Goal: Task Accomplishment & Management: Manage account settings

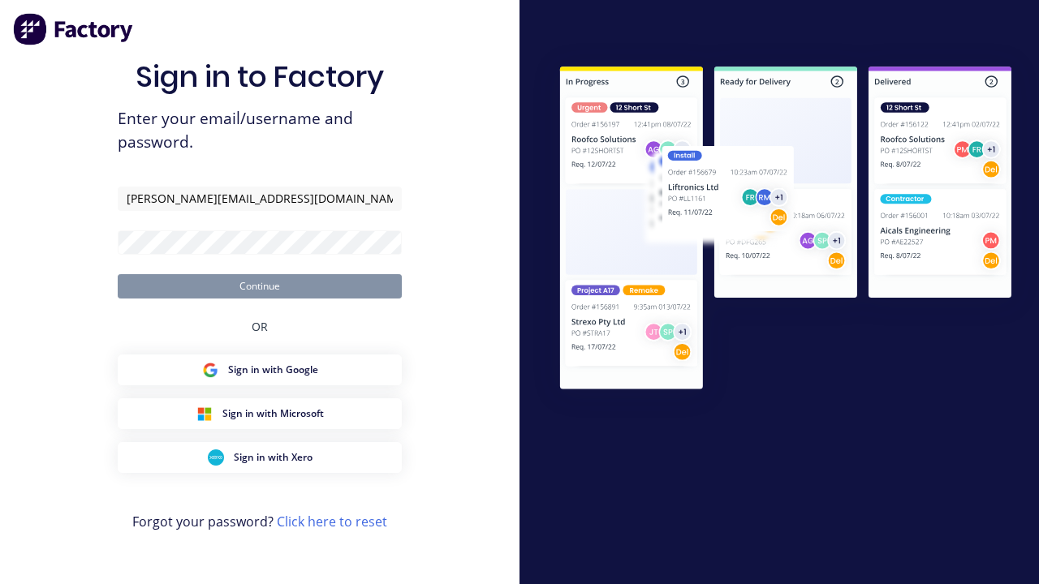
type input "[PERSON_NAME][EMAIL_ADDRESS][DOMAIN_NAME]"
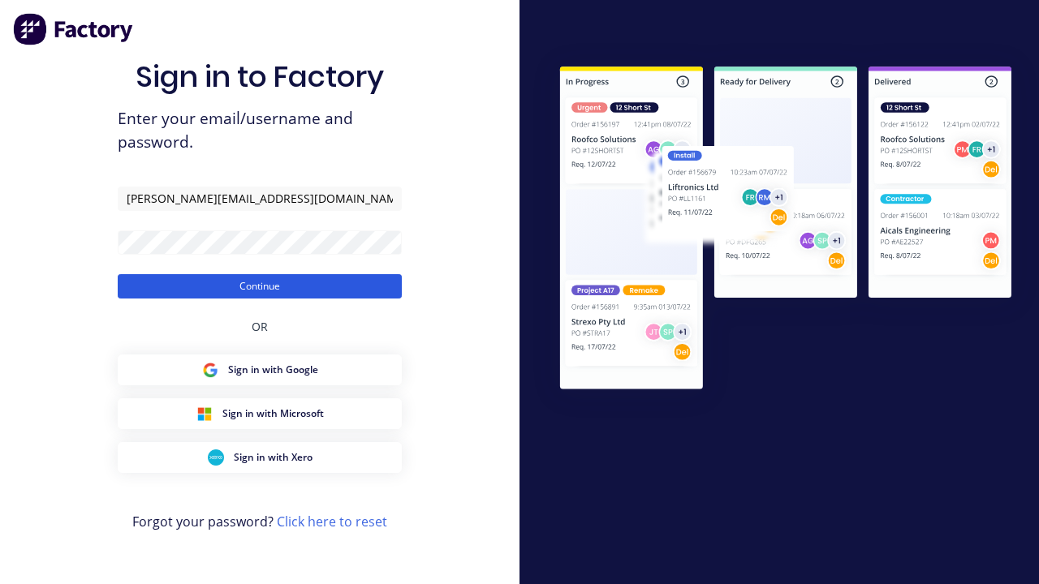
click at [260, 286] on button "Continue" at bounding box center [260, 286] width 284 height 24
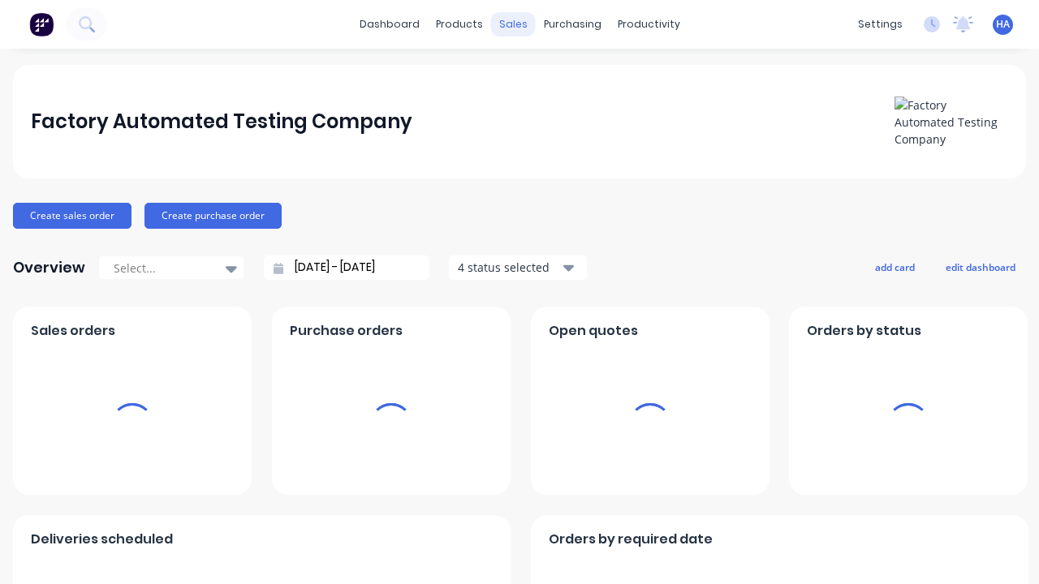
click at [513, 24] on div "sales" at bounding box center [513, 24] width 45 height 24
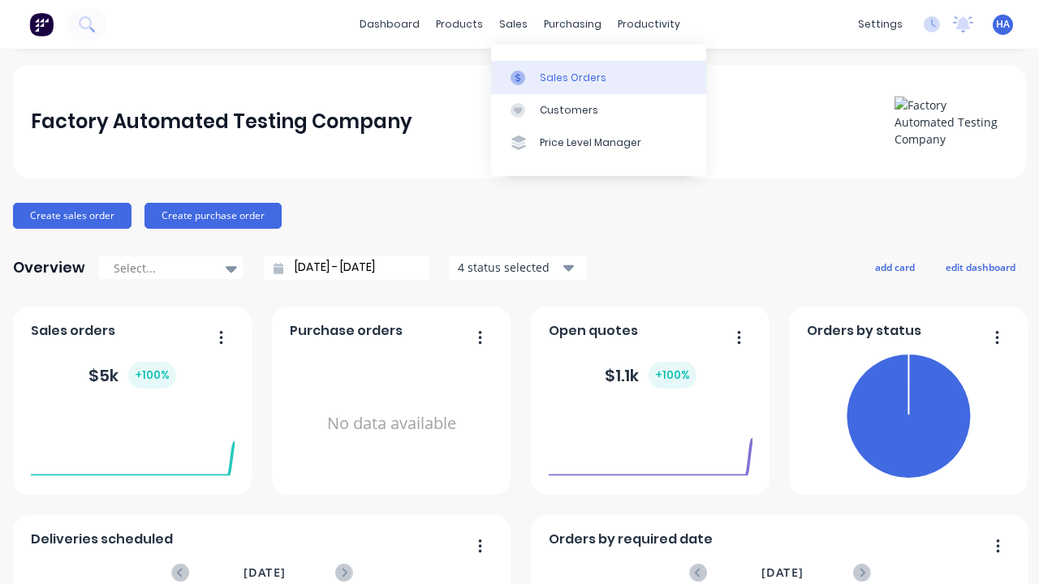
click at [598, 77] on div "Sales Orders" at bounding box center [573, 78] width 67 height 15
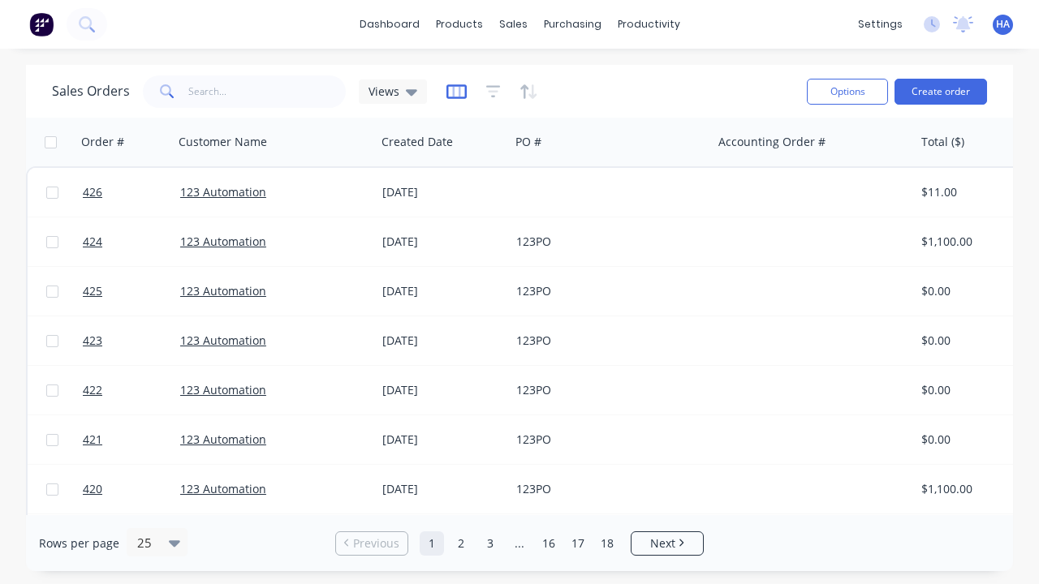
click at [454, 91] on icon "button" at bounding box center [456, 92] width 20 height 16
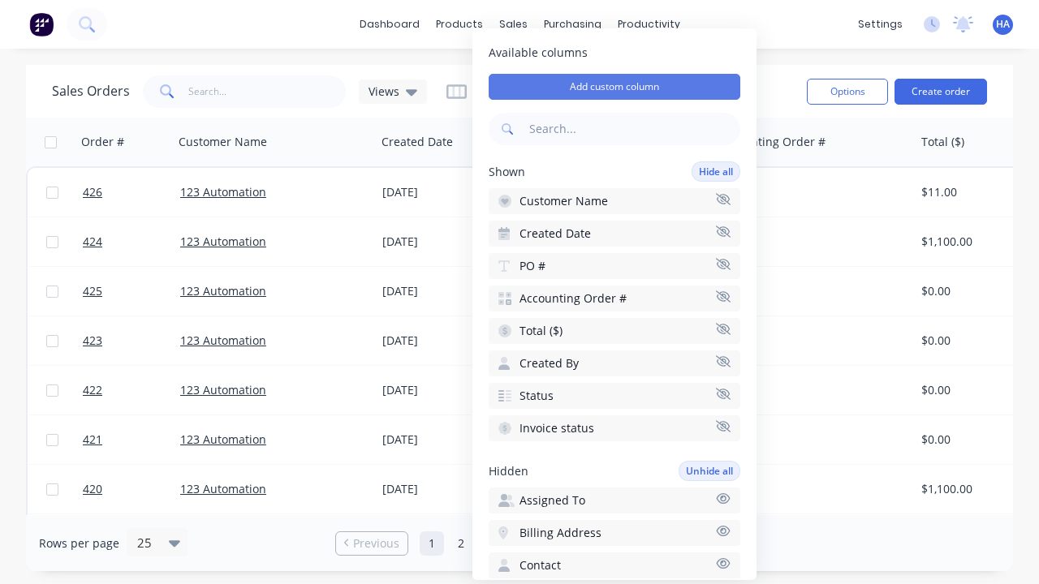
click at [614, 87] on button "Add custom column" at bounding box center [615, 87] width 252 height 26
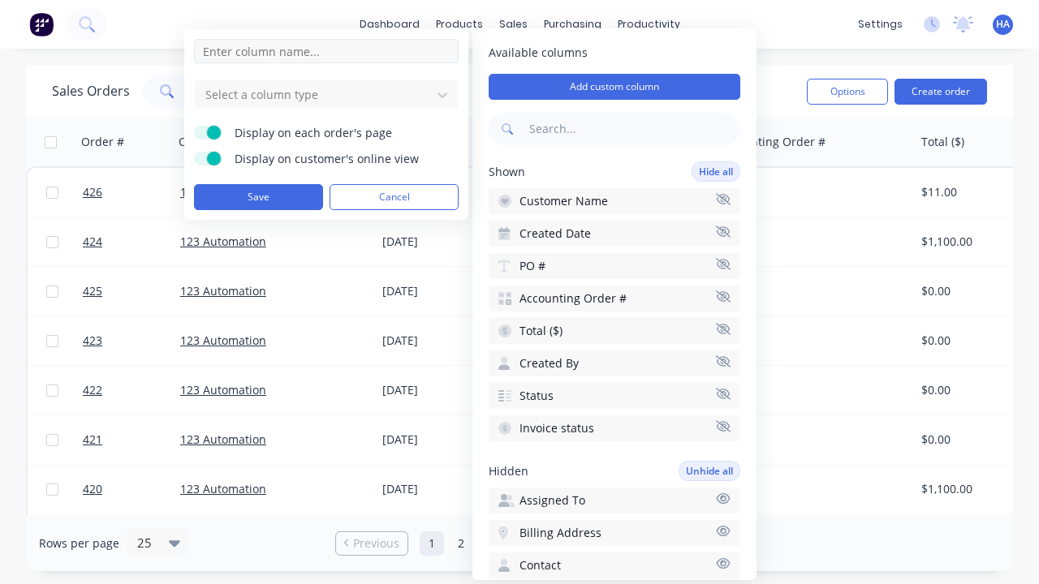
click at [326, 51] on input at bounding box center [326, 51] width 265 height 24
type input "New Custom Checkbox Column"
click at [313, 94] on div at bounding box center [313, 94] width 219 height 20
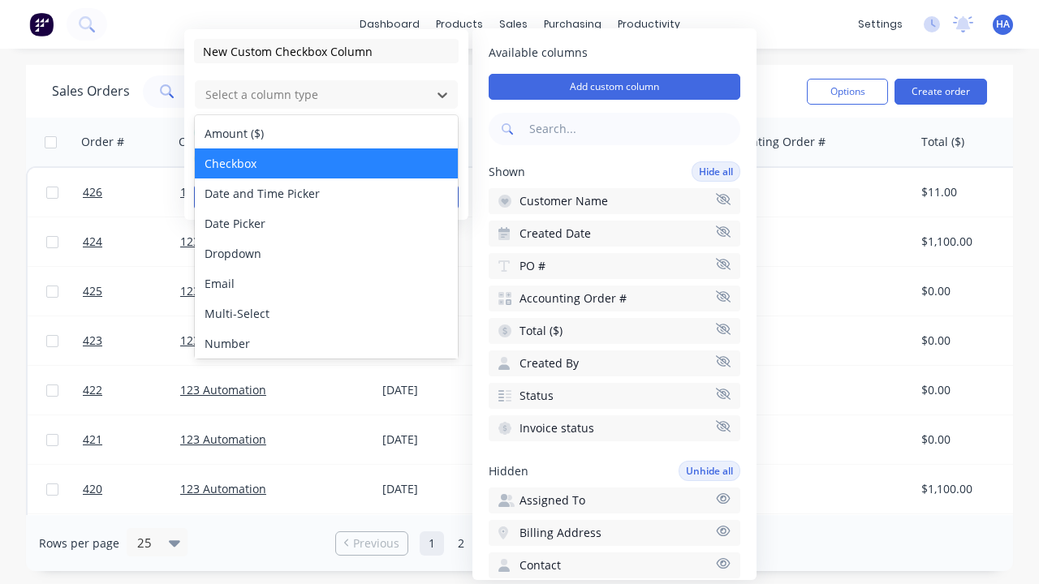
click at [326, 163] on div "Checkbox" at bounding box center [326, 164] width 263 height 30
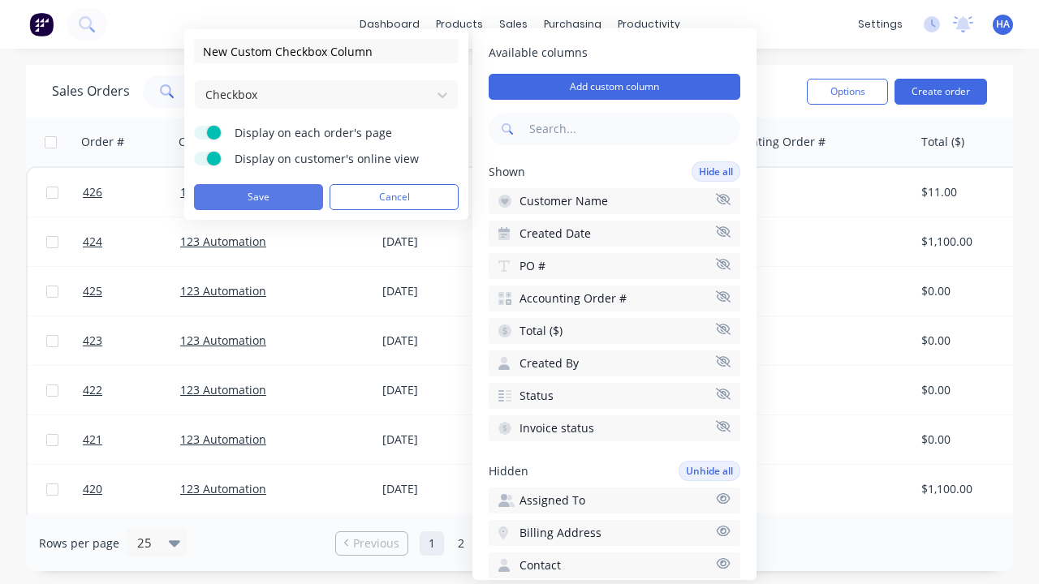
click at [258, 197] on button "Save" at bounding box center [258, 197] width 129 height 26
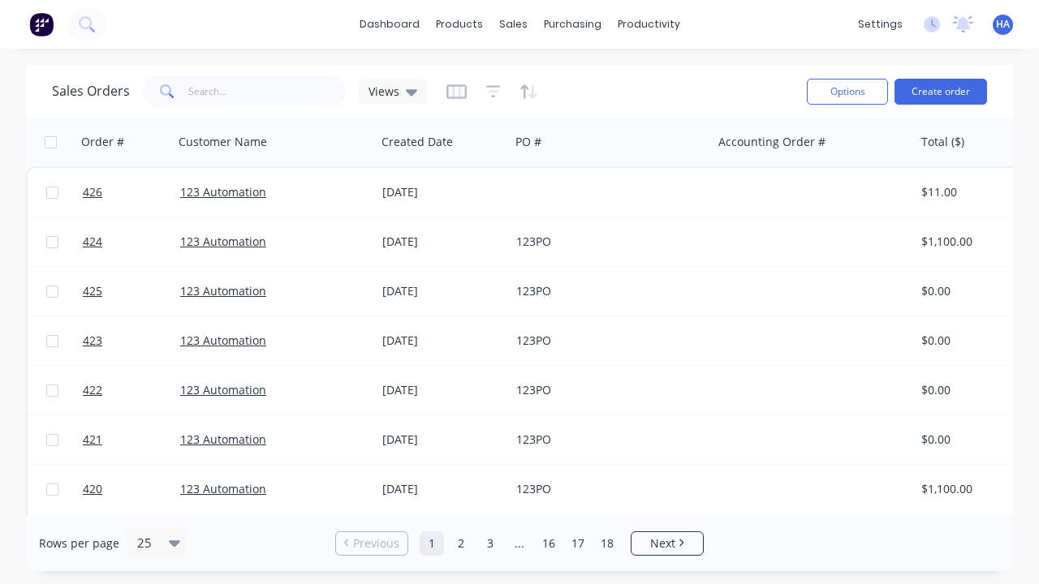
scroll to position [0, 803]
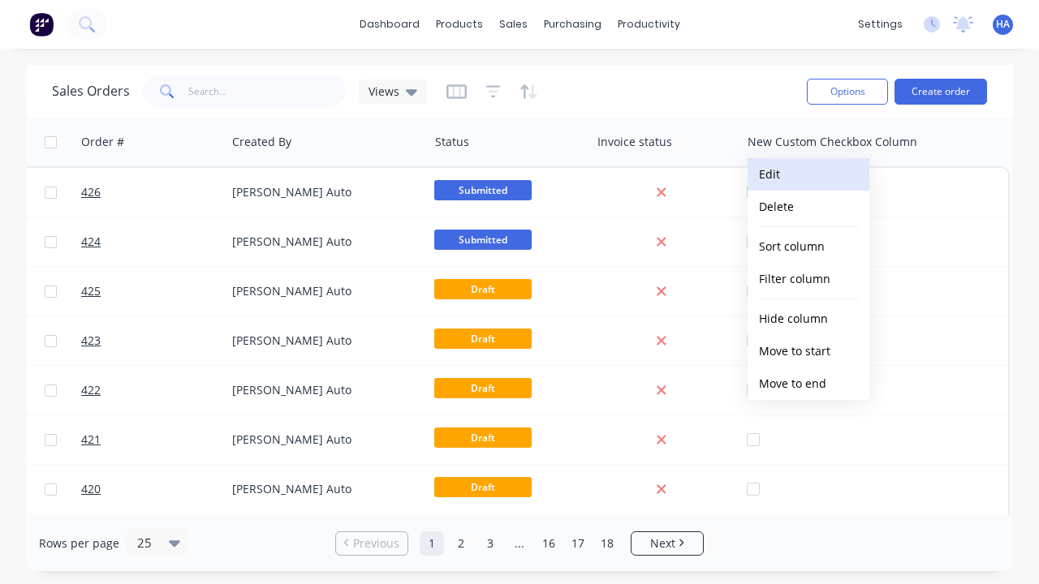
click at [808, 175] on button "Edit" at bounding box center [809, 174] width 122 height 32
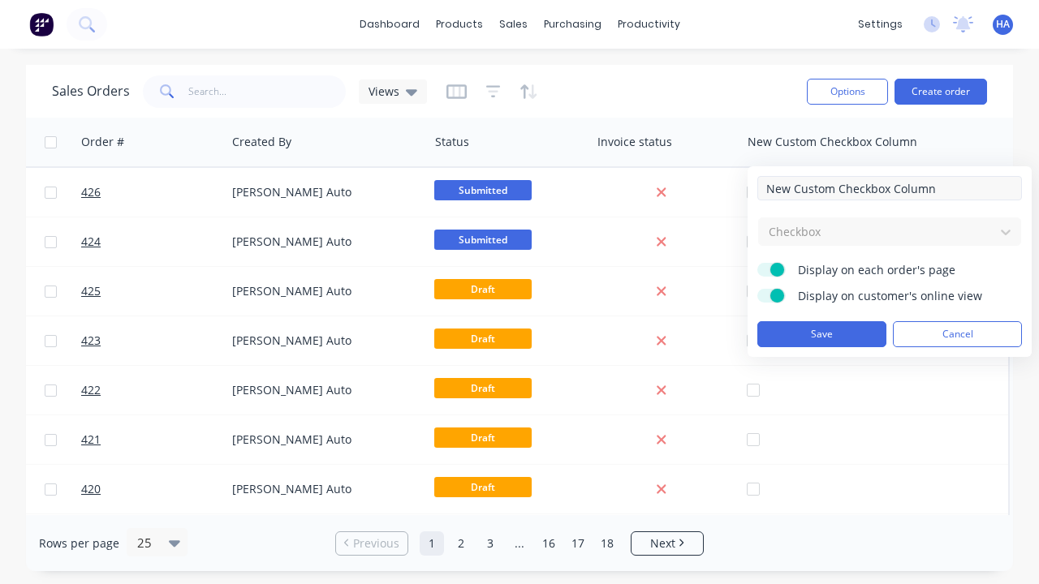
click at [890, 188] on input "New Custom Checkbox Column" at bounding box center [889, 188] width 265 height 24
type input "New Custom Checkbox Column - Updated"
click at [821, 334] on button "Save" at bounding box center [821, 334] width 129 height 26
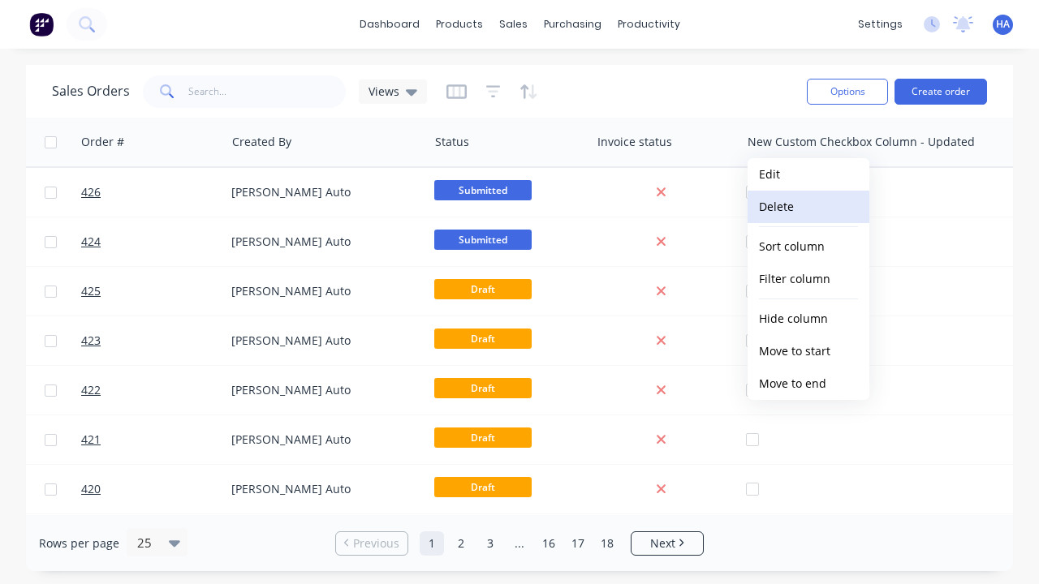
click at [808, 207] on button "Delete" at bounding box center [809, 207] width 122 height 32
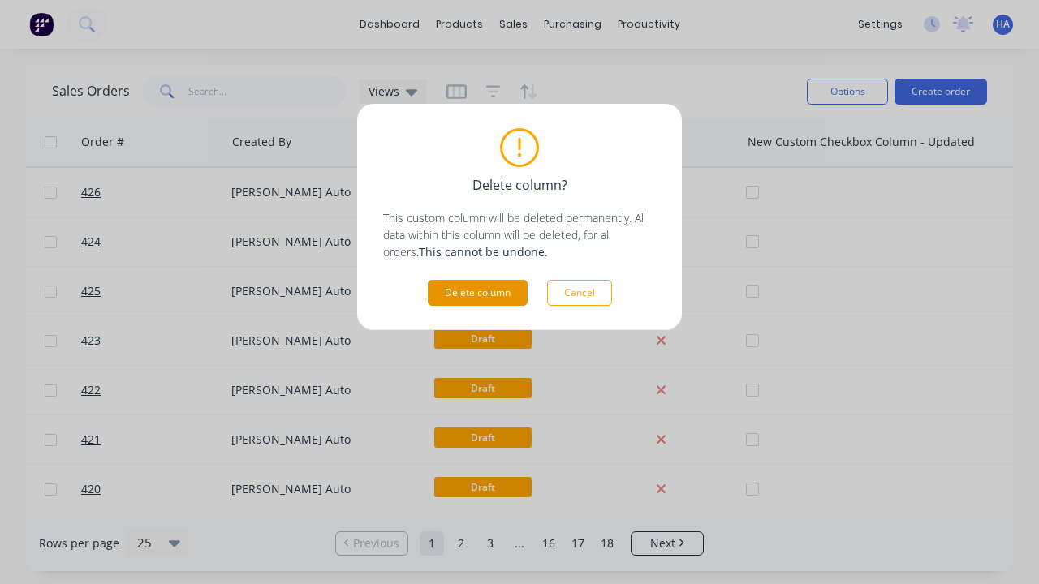
click at [477, 293] on button "Delete column" at bounding box center [478, 293] width 100 height 26
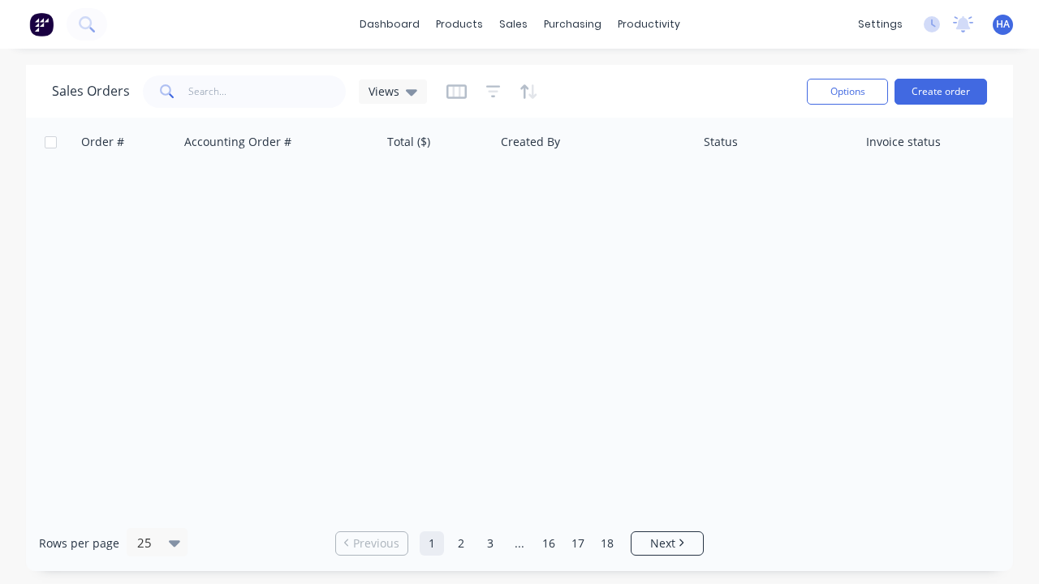
scroll to position [0, 534]
